Goal: Find contact information: Find contact information

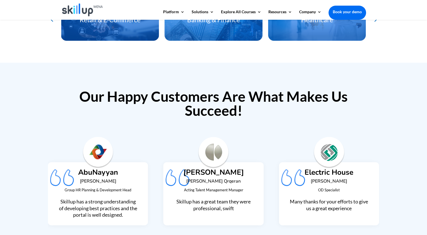
scroll to position [1245, 0]
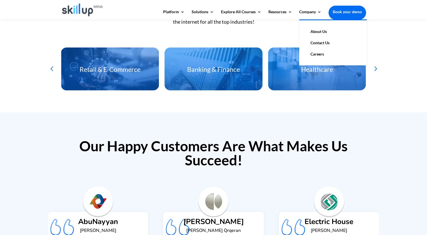
click at [317, 30] on link "About Us" at bounding box center [333, 31] width 56 height 11
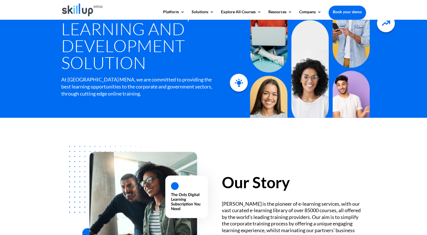
scroll to position [36, 0]
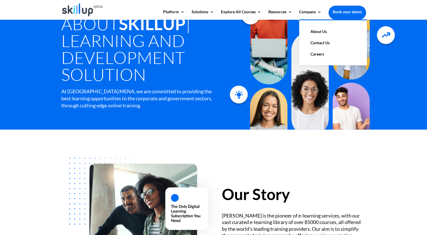
click at [315, 41] on link "Contact Us" at bounding box center [333, 42] width 56 height 11
